Goal: Information Seeking & Learning: Understand process/instructions

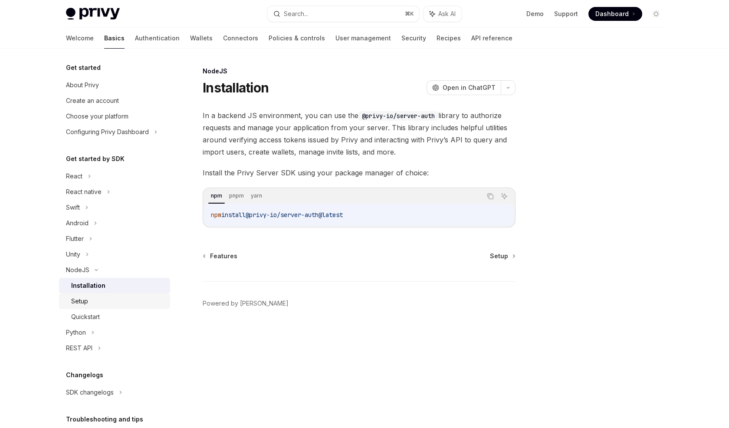
click at [104, 308] on link "Setup" at bounding box center [114, 301] width 111 height 16
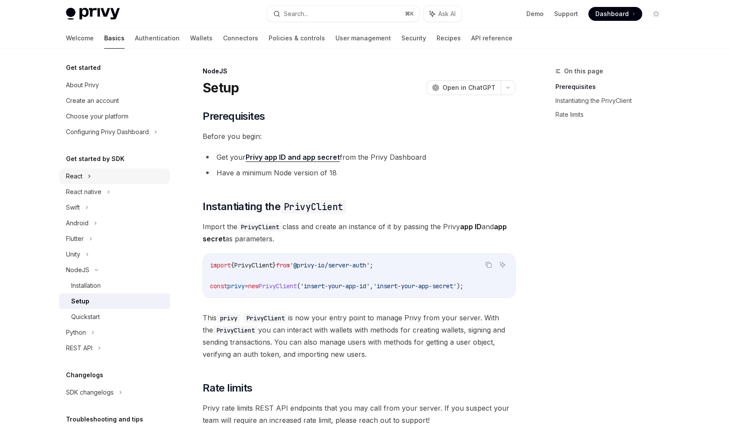
click at [102, 181] on div "React" at bounding box center [114, 176] width 111 height 16
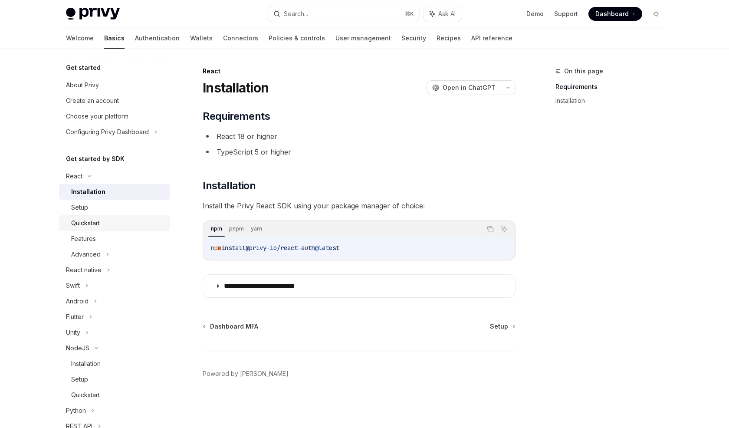
click at [101, 216] on link "Quickstart" at bounding box center [114, 223] width 111 height 16
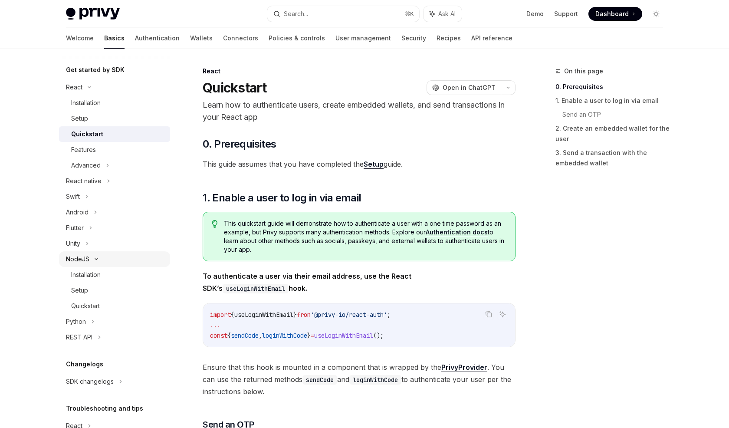
scroll to position [89, 0]
click at [103, 278] on div "Installation" at bounding box center [118, 274] width 94 height 10
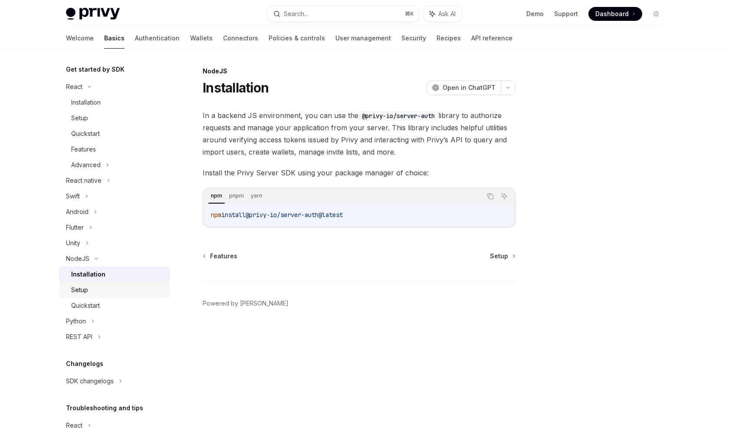
click at [115, 296] on link "Setup" at bounding box center [114, 290] width 111 height 16
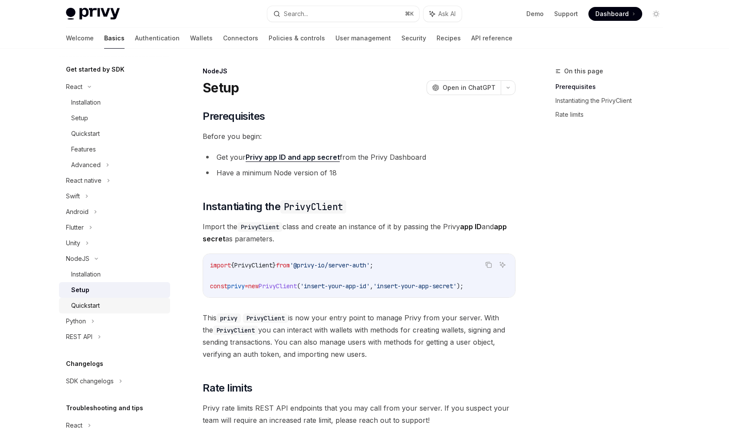
click at [113, 303] on div "Quickstart" at bounding box center [118, 305] width 94 height 10
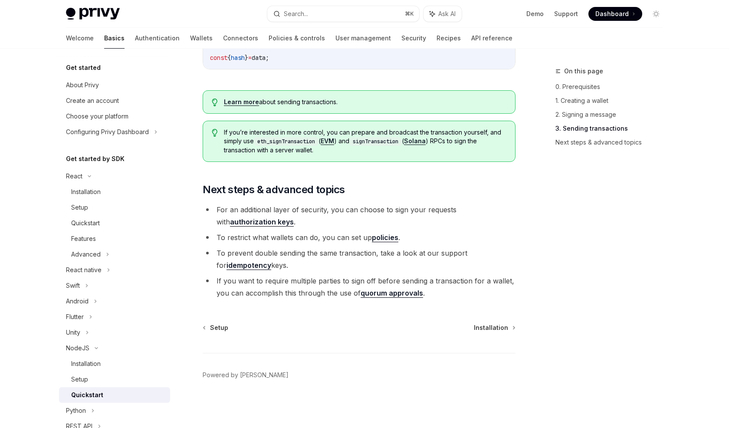
click at [388, 274] on ul "For an additional layer of security, you can choose to sign your requests with …" at bounding box center [359, 250] width 313 height 95
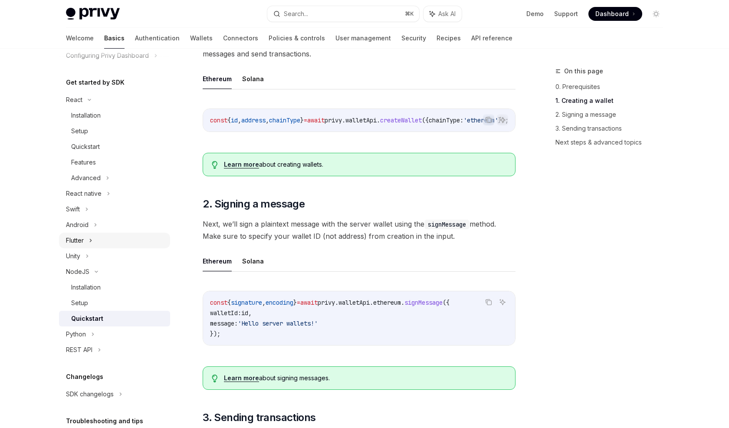
scroll to position [79, 0]
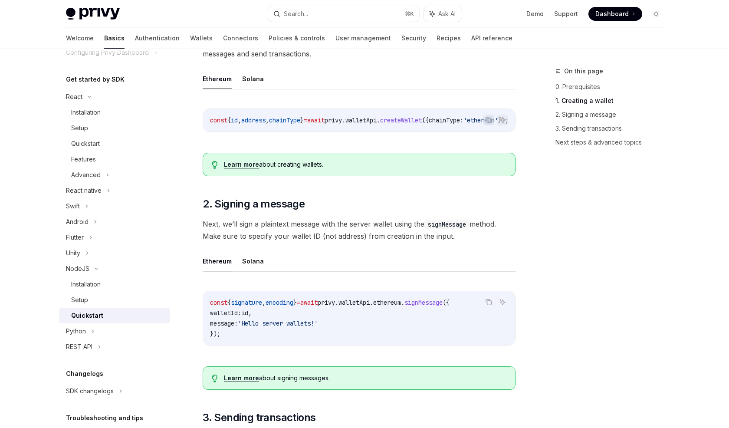
click at [92, 311] on div "Quickstart" at bounding box center [87, 315] width 32 height 10
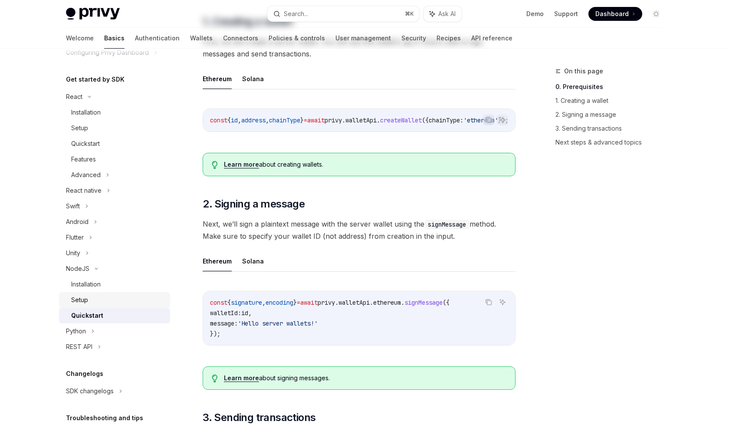
scroll to position [0, 0]
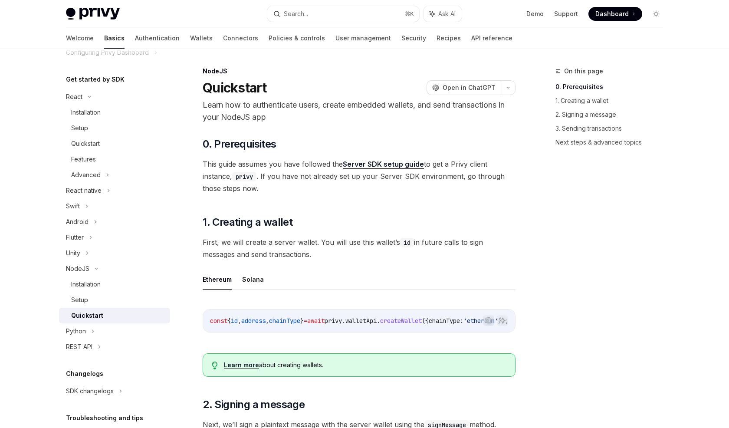
type textarea "*"
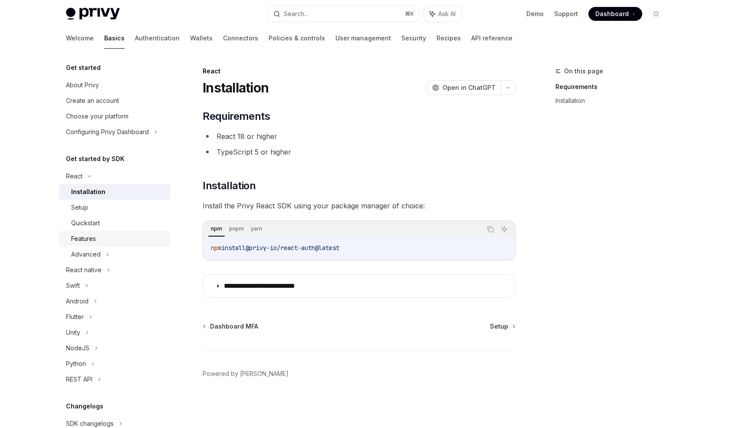
click at [111, 246] on link "Features" at bounding box center [114, 239] width 111 height 16
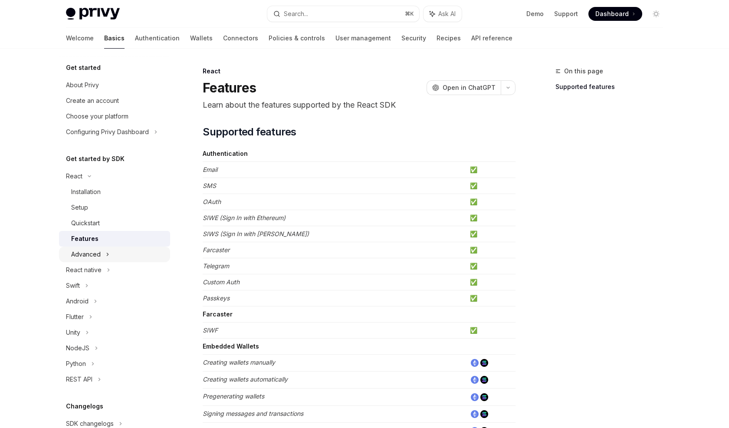
click at [106, 256] on icon at bounding box center [107, 254] width 3 height 10
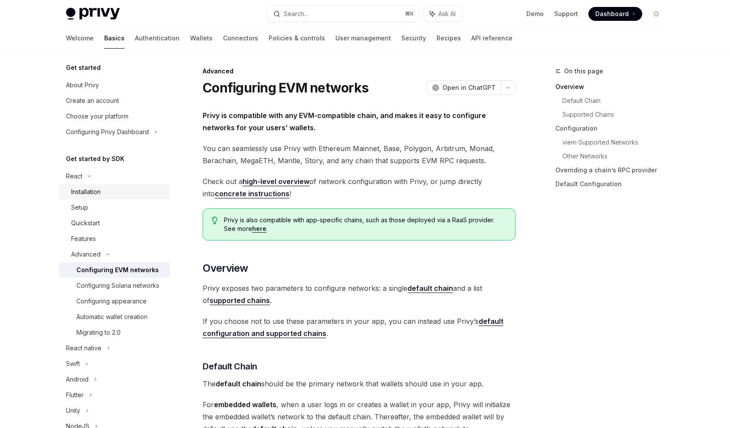
click at [83, 189] on div "Installation" at bounding box center [85, 192] width 29 height 10
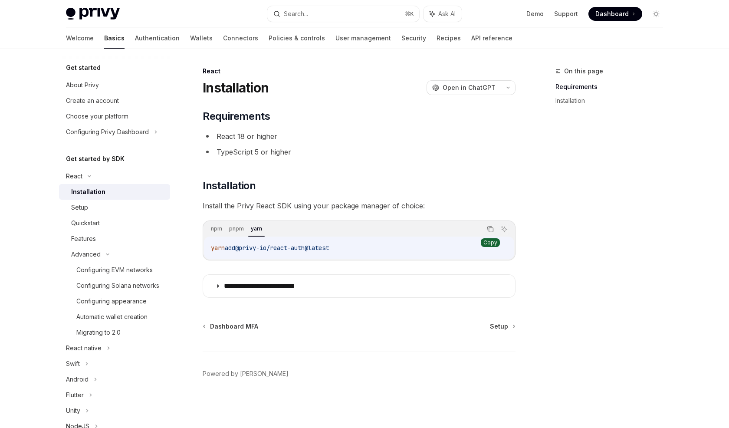
click at [491, 231] on icon "Copy the contents from the code block" at bounding box center [490, 229] width 7 height 7
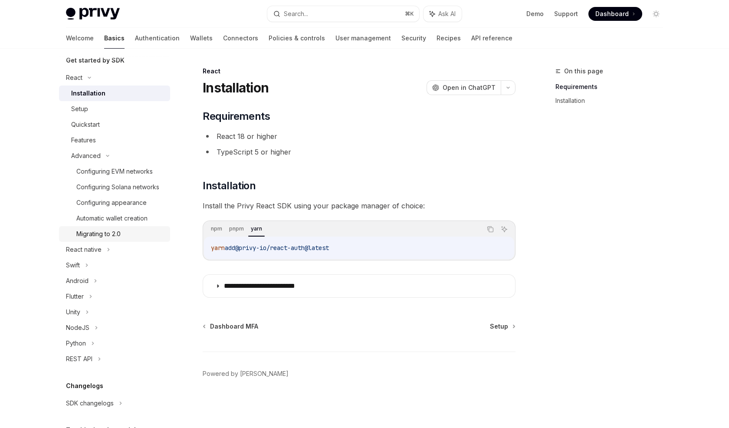
scroll to position [99, 0]
click at [102, 327] on div "NodeJS" at bounding box center [114, 327] width 111 height 16
type textarea "*"
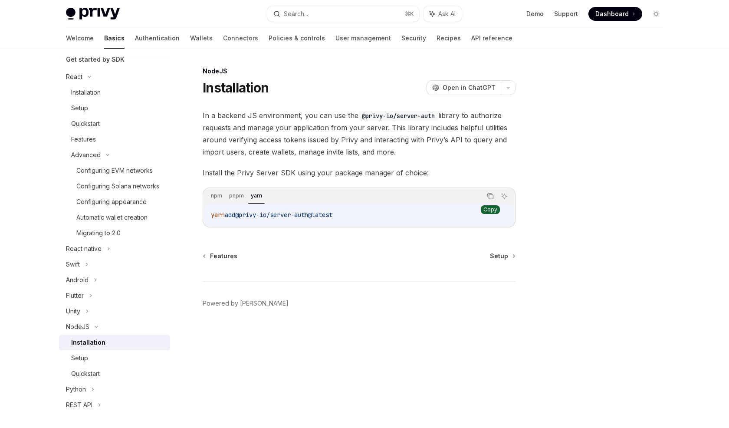
click at [486, 196] on button "Copy the contents from the code block" at bounding box center [490, 195] width 11 height 11
